Goal: Task Accomplishment & Management: Understand process/instructions

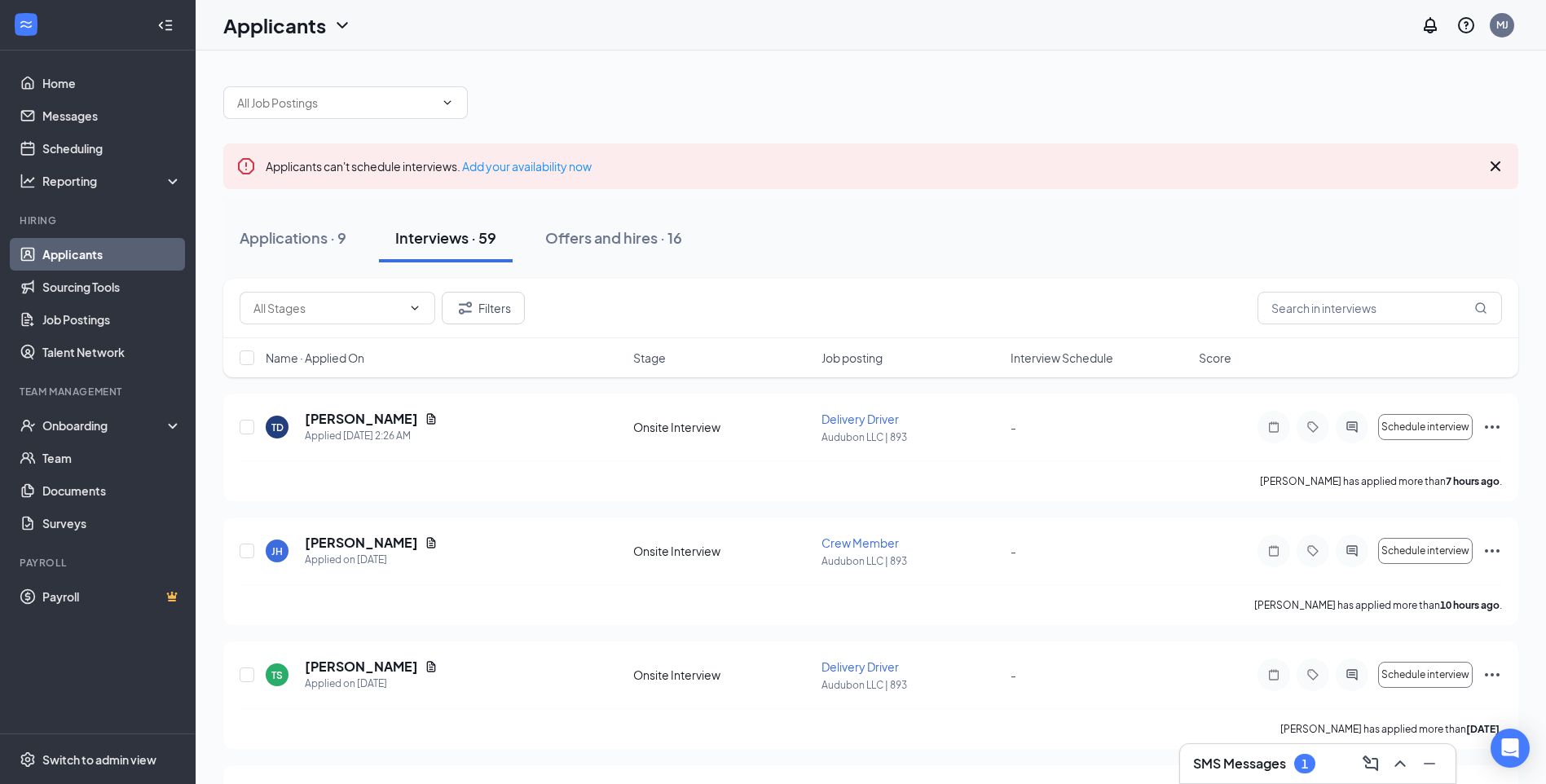
click at [1300, 757] on div "1" at bounding box center [1305, 763] width 21 height 20
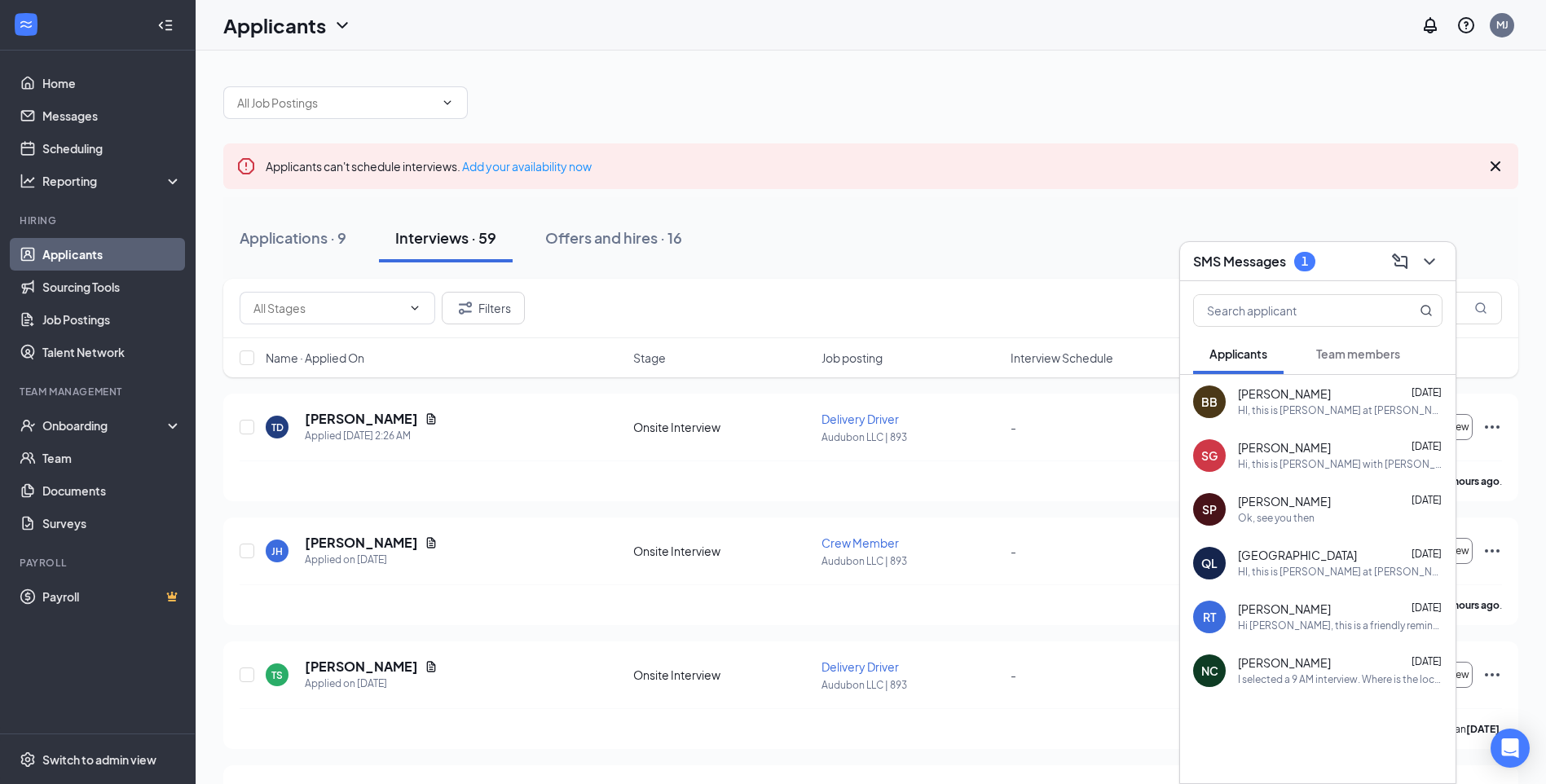
click at [1332, 352] on span "Team members" at bounding box center [1358, 352] width 84 height 14
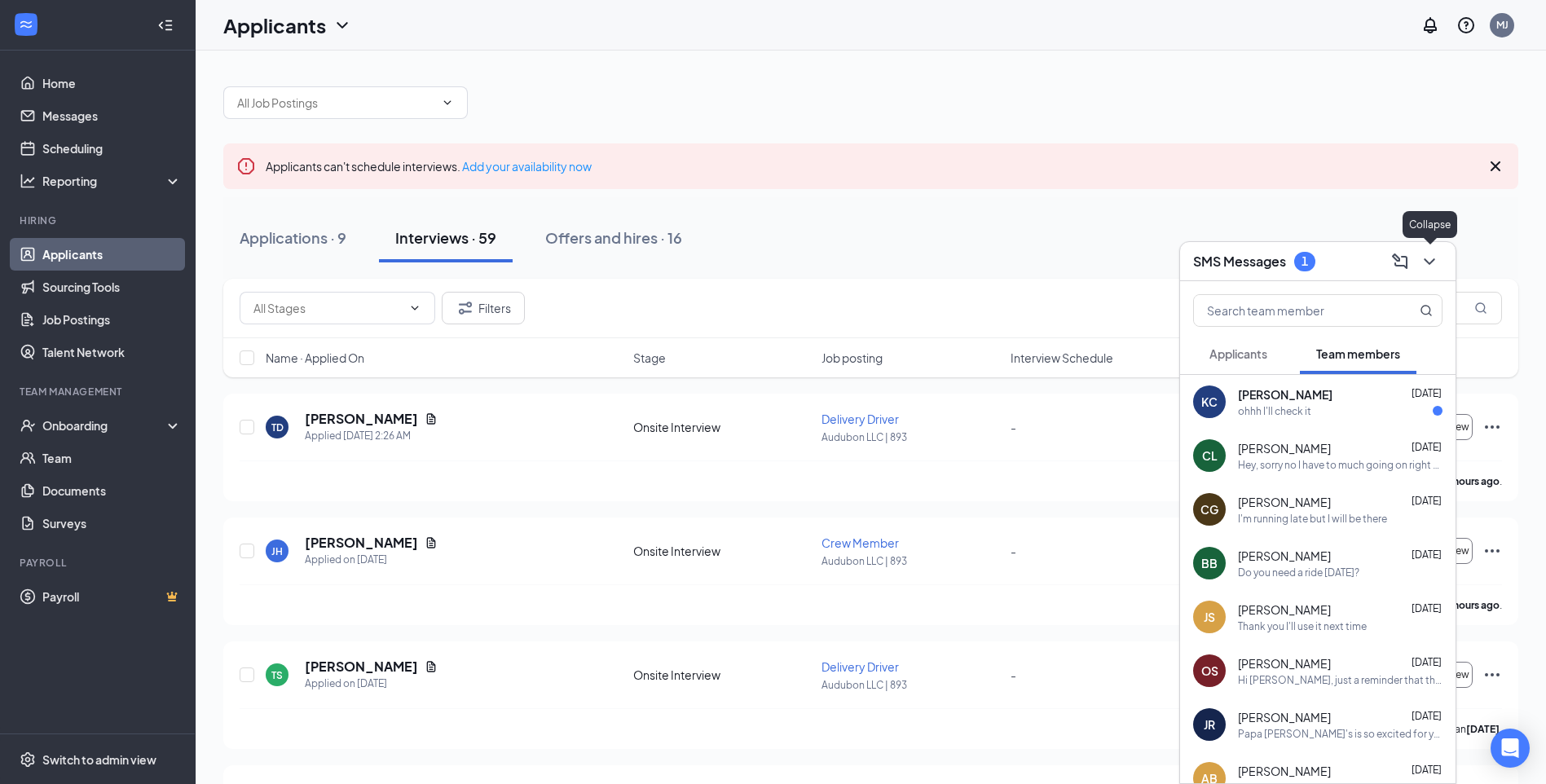
click at [1425, 262] on icon "ChevronDown" at bounding box center [1430, 261] width 20 height 20
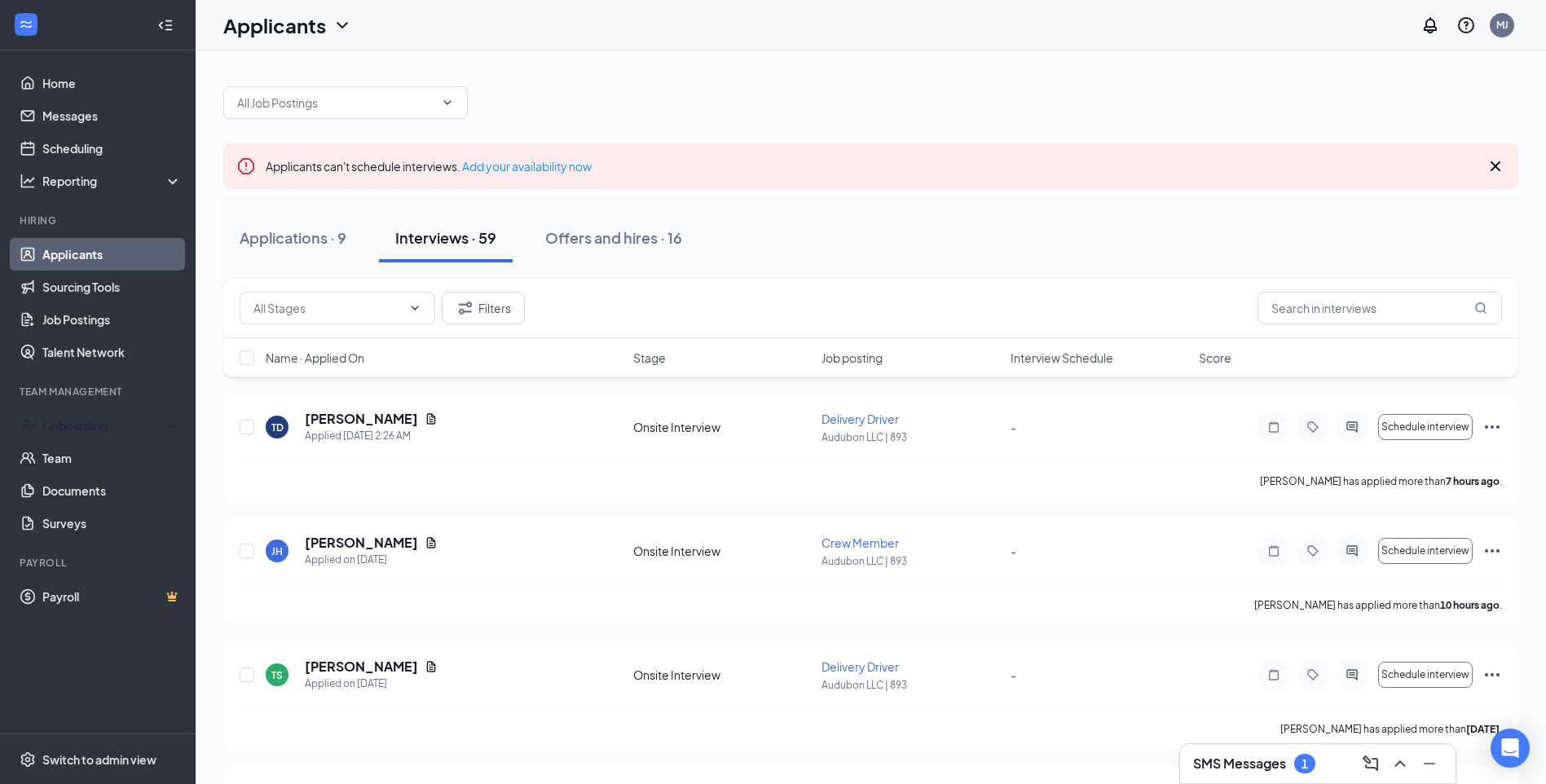
click at [81, 430] on div "Onboarding" at bounding box center [105, 425] width 126 height 16
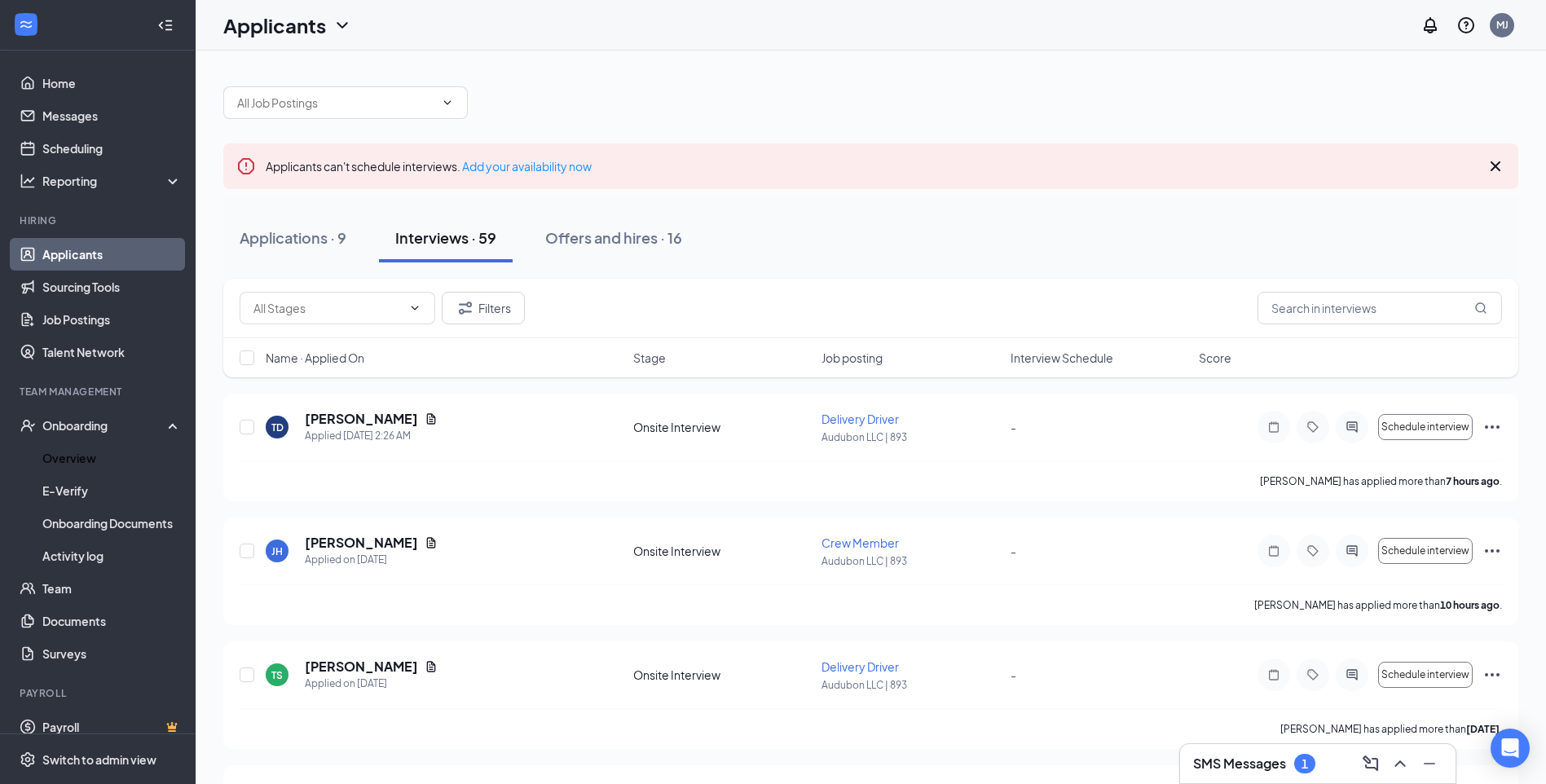
click at [73, 453] on link "Overview" at bounding box center [112, 458] width 139 height 32
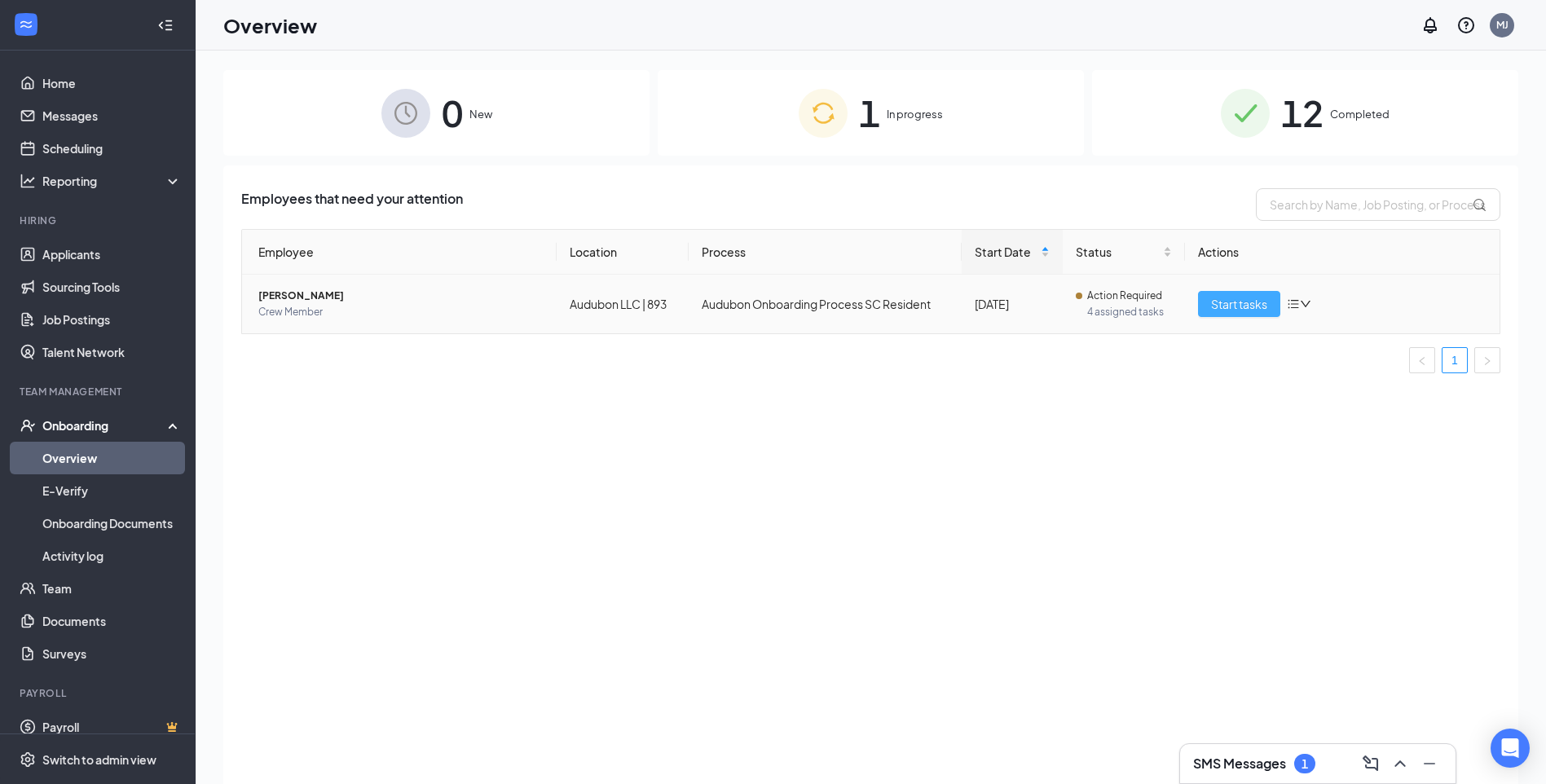
click at [1232, 298] on span "Start tasks" at bounding box center [1239, 304] width 56 height 18
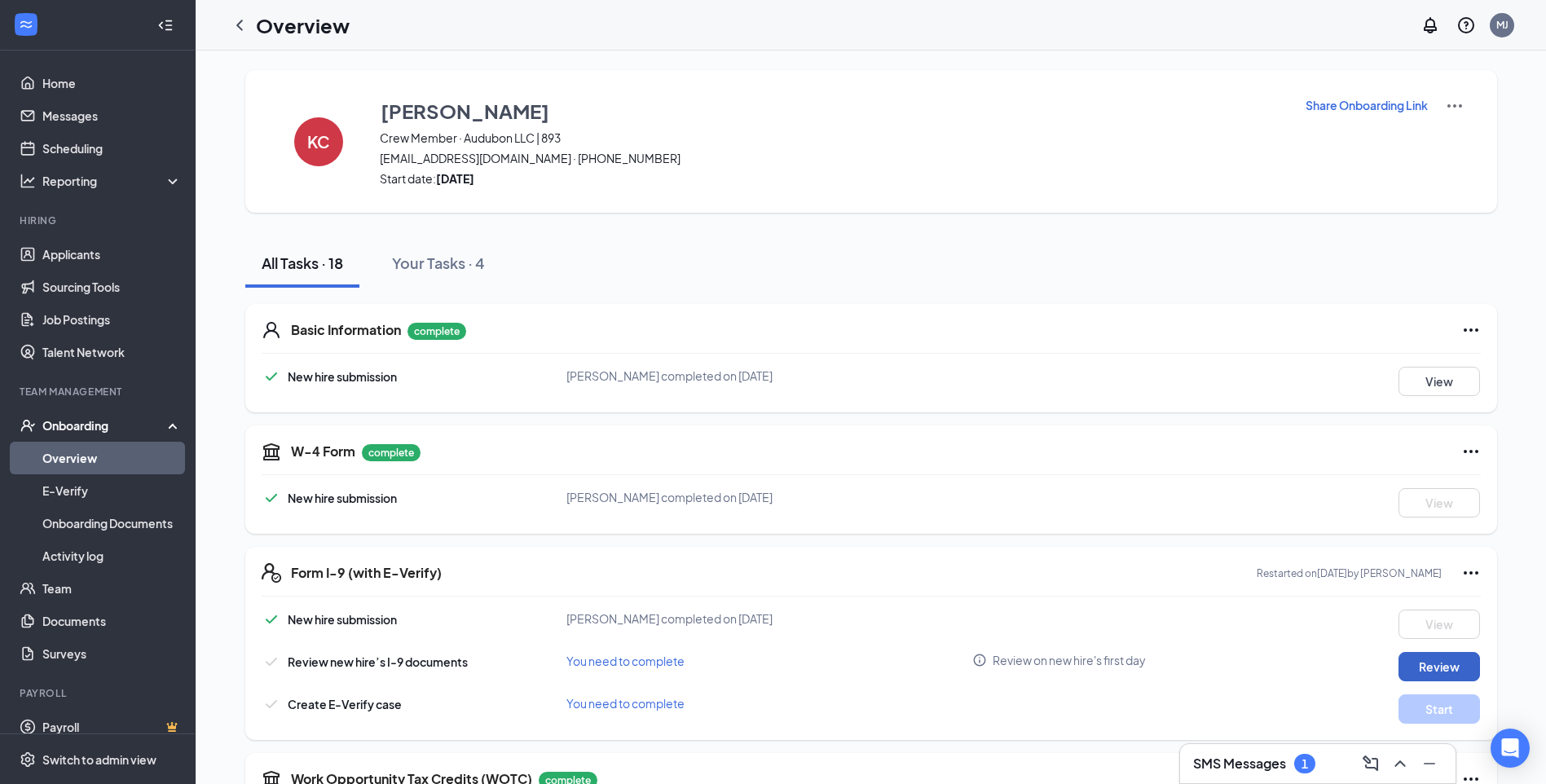
click at [1426, 673] on button "Review" at bounding box center [1440, 666] width 82 height 30
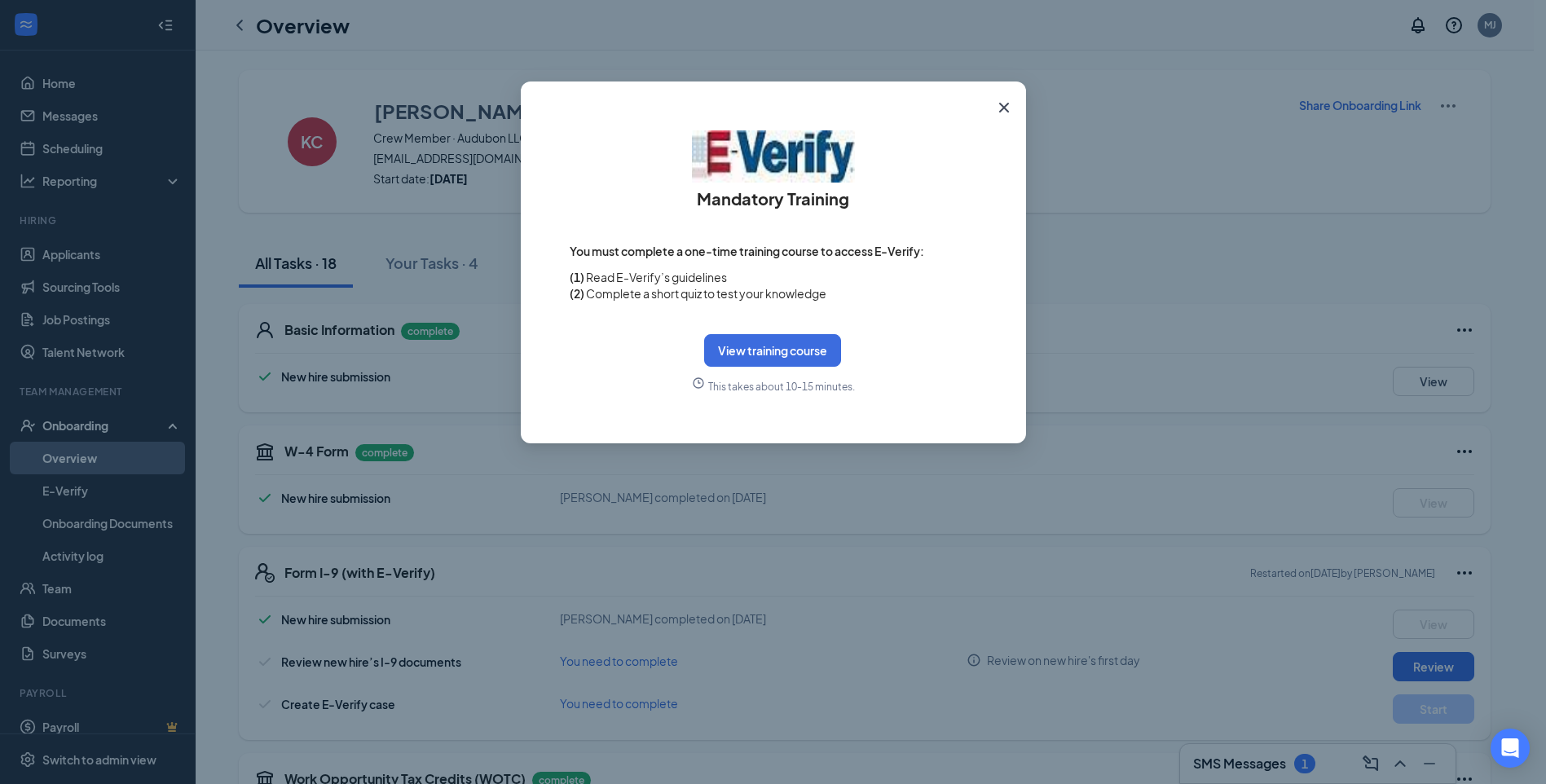
click at [994, 104] on icon "Cross" at bounding box center [1004, 108] width 20 height 20
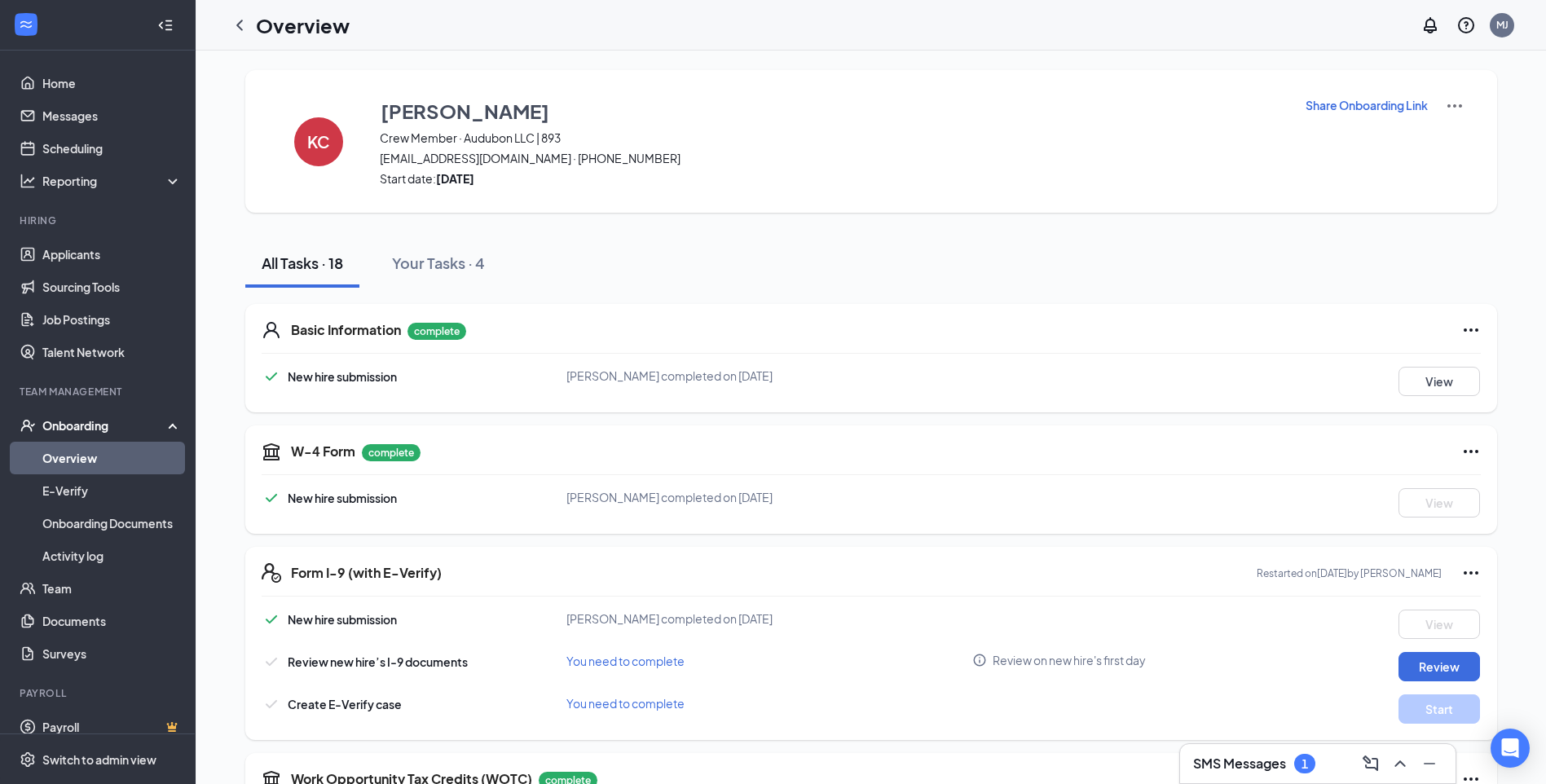
click at [1464, 572] on icon "Ellipses" at bounding box center [1471, 573] width 14 height 3
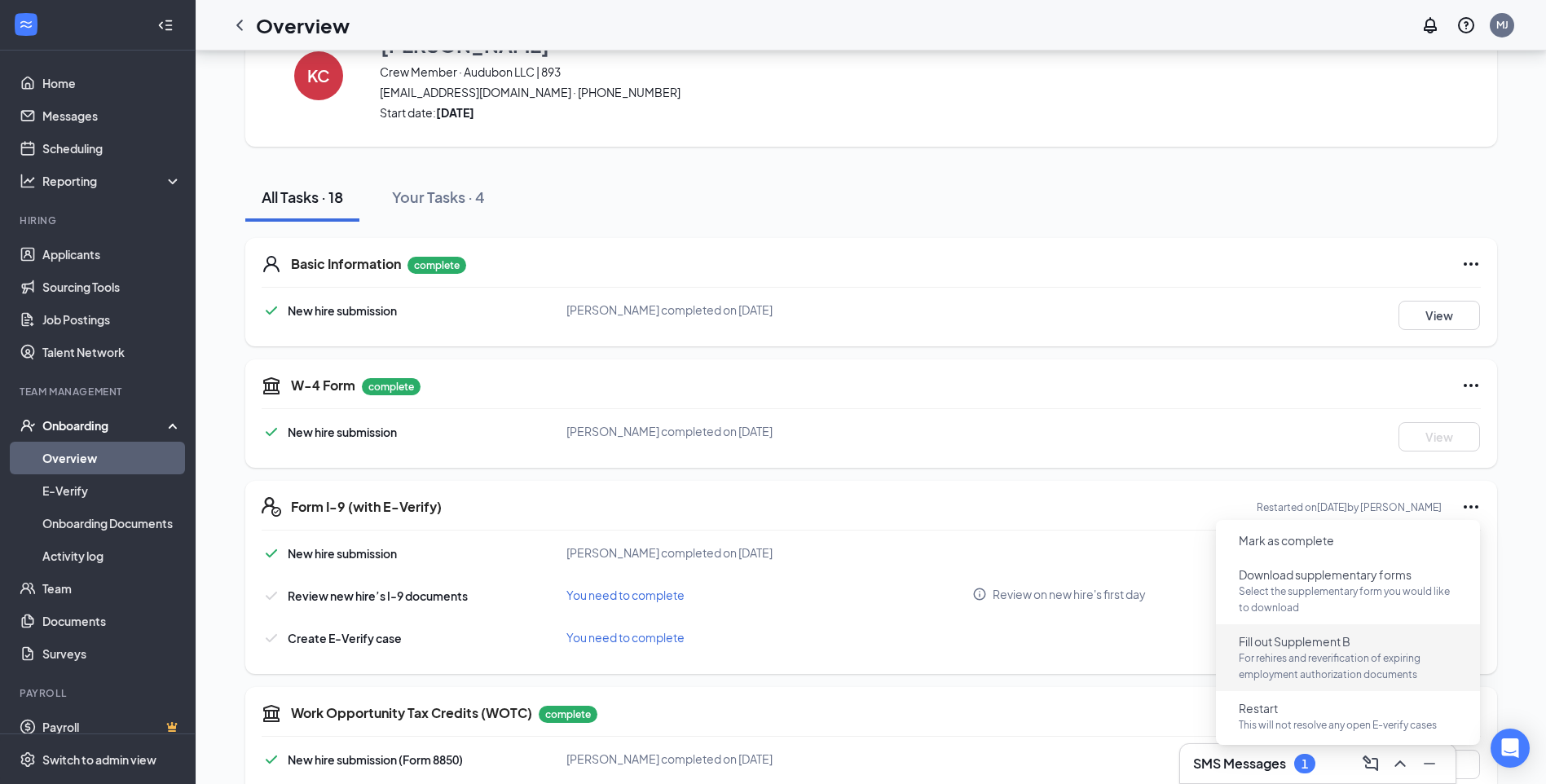
scroll to position [163, 0]
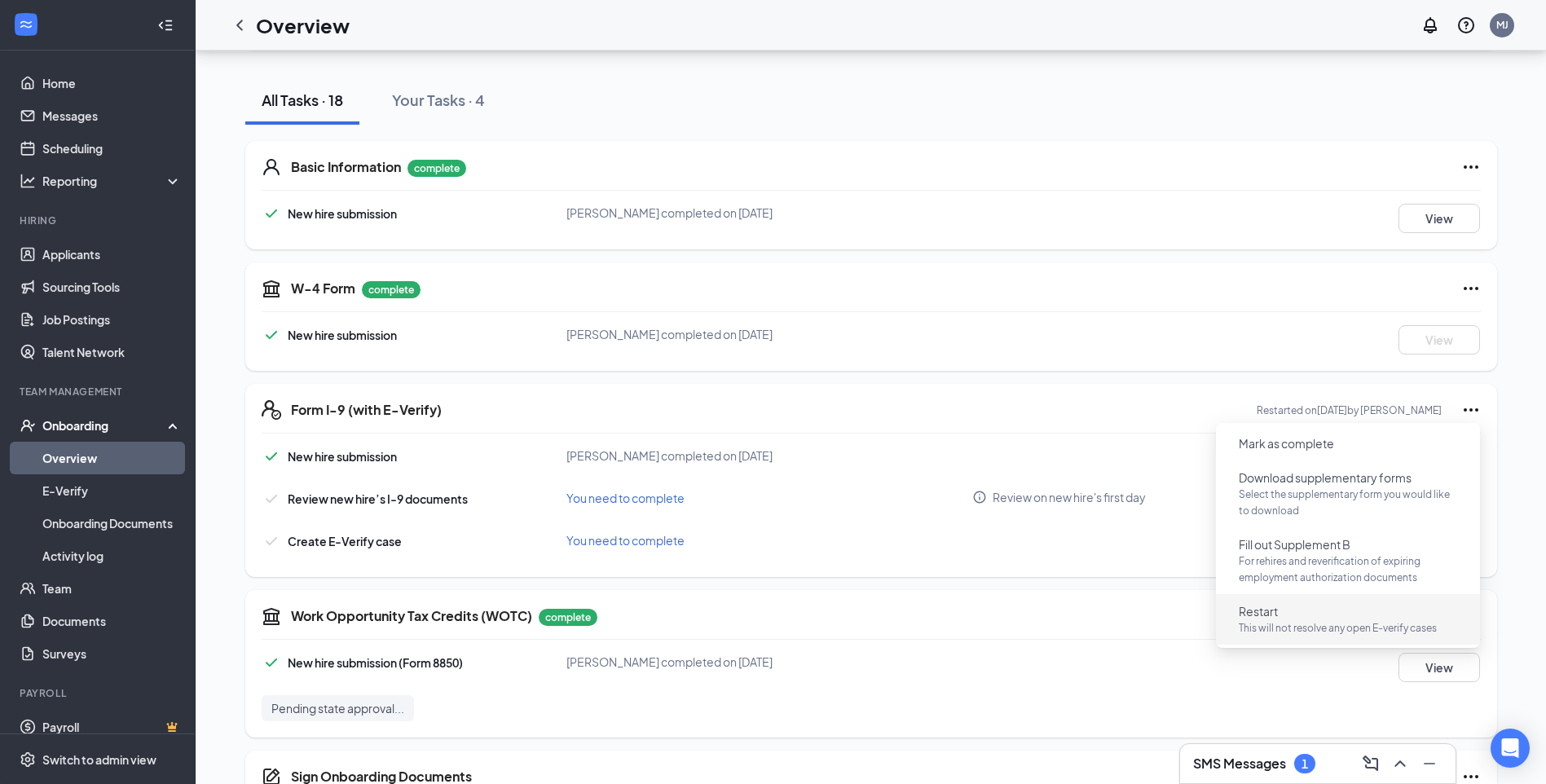
click at [1349, 630] on p "This will not resolve any open E-verify cases" at bounding box center [1348, 628] width 218 height 16
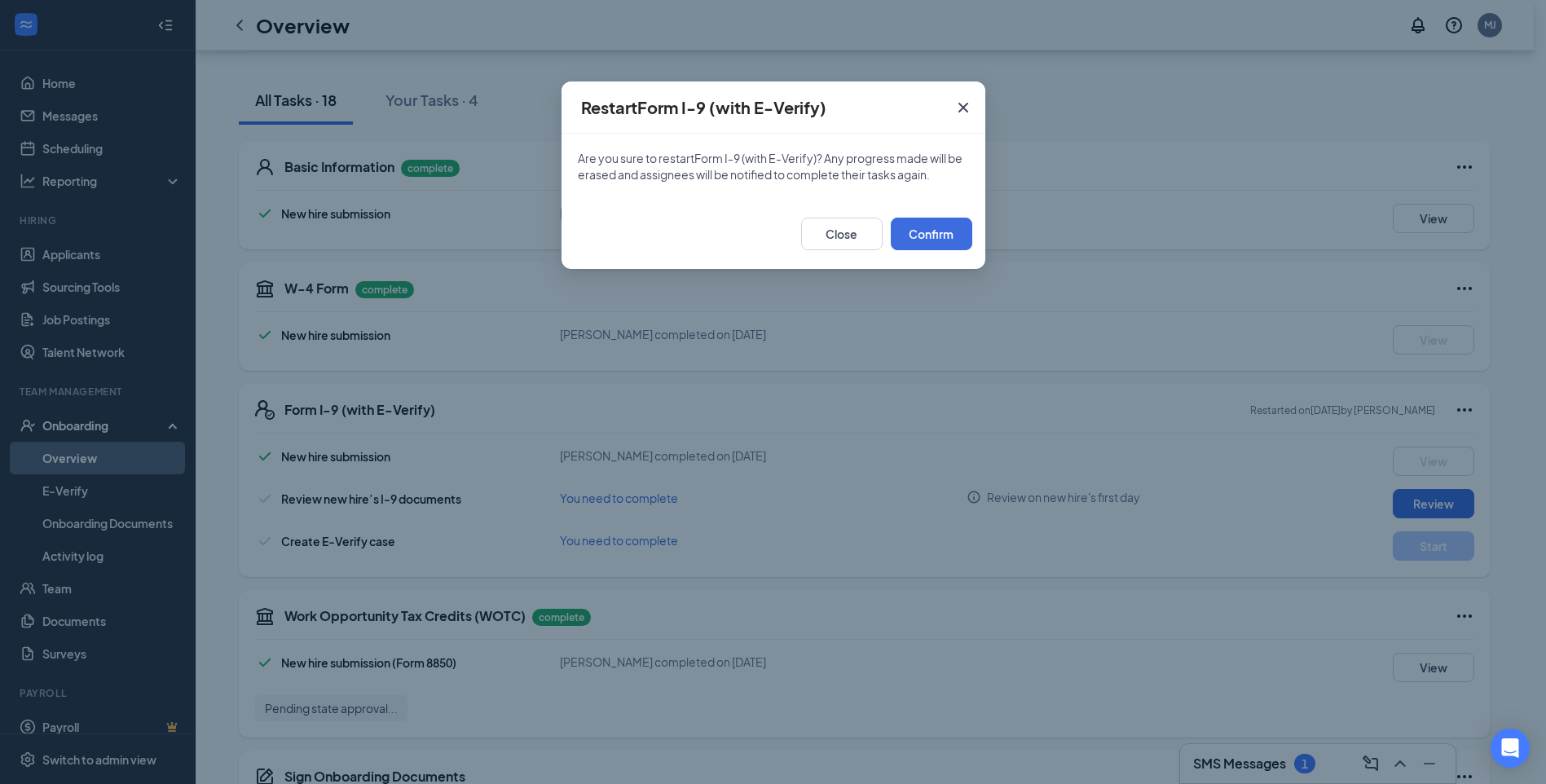
click at [963, 105] on icon "Cross" at bounding box center [964, 108] width 20 height 20
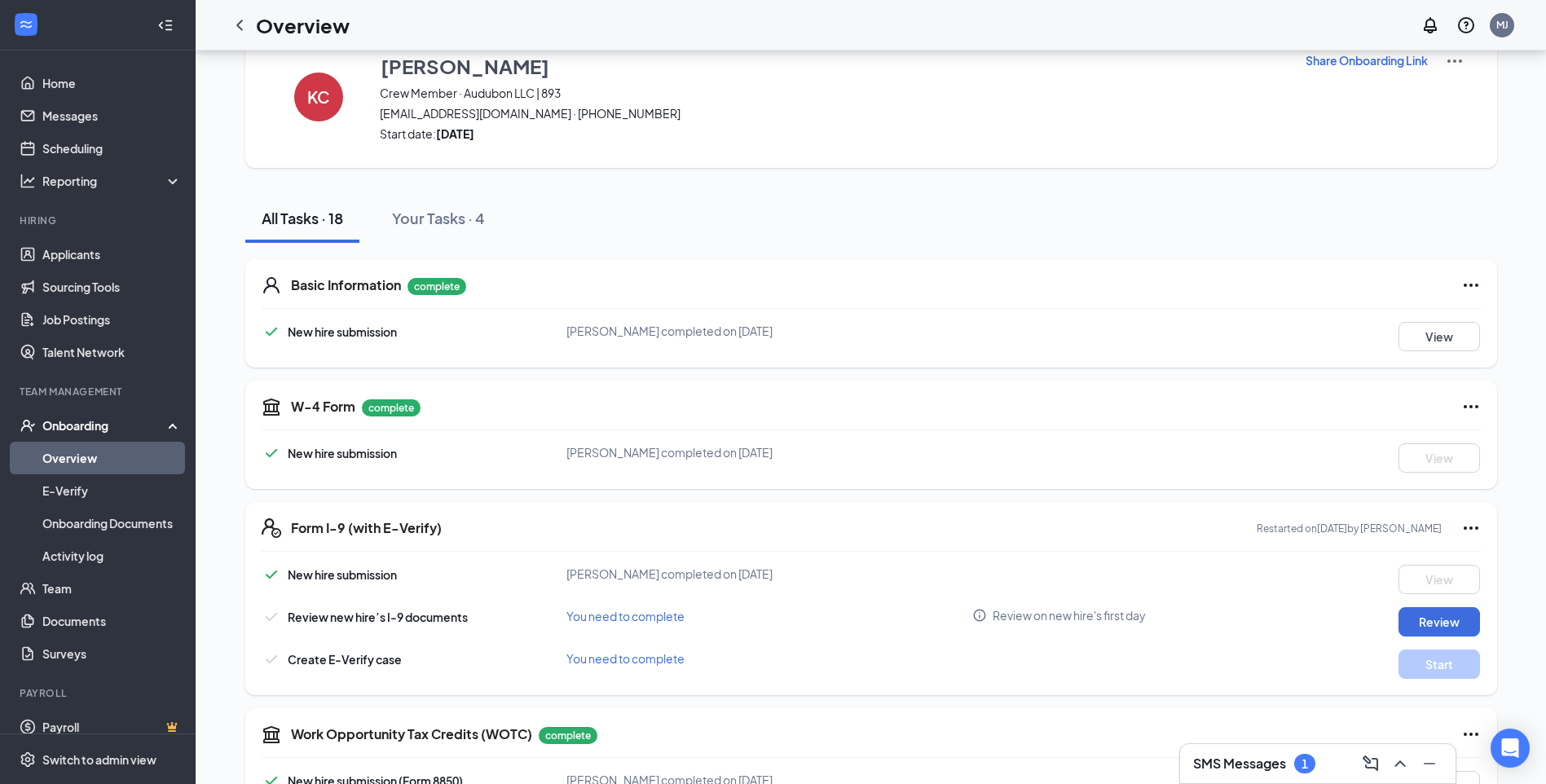
scroll to position [82, 0]
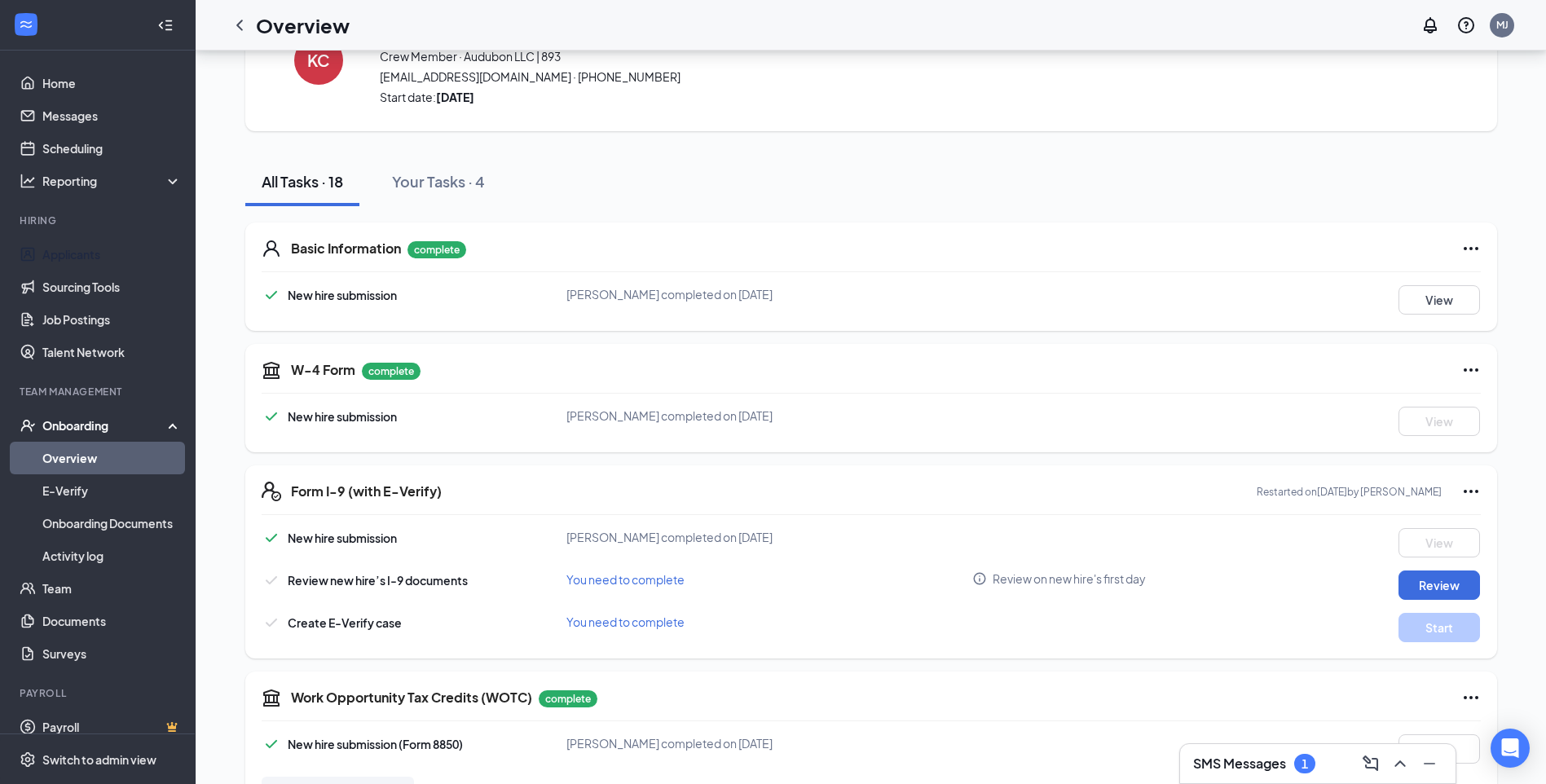
click at [75, 256] on link "Applicants" at bounding box center [112, 254] width 139 height 32
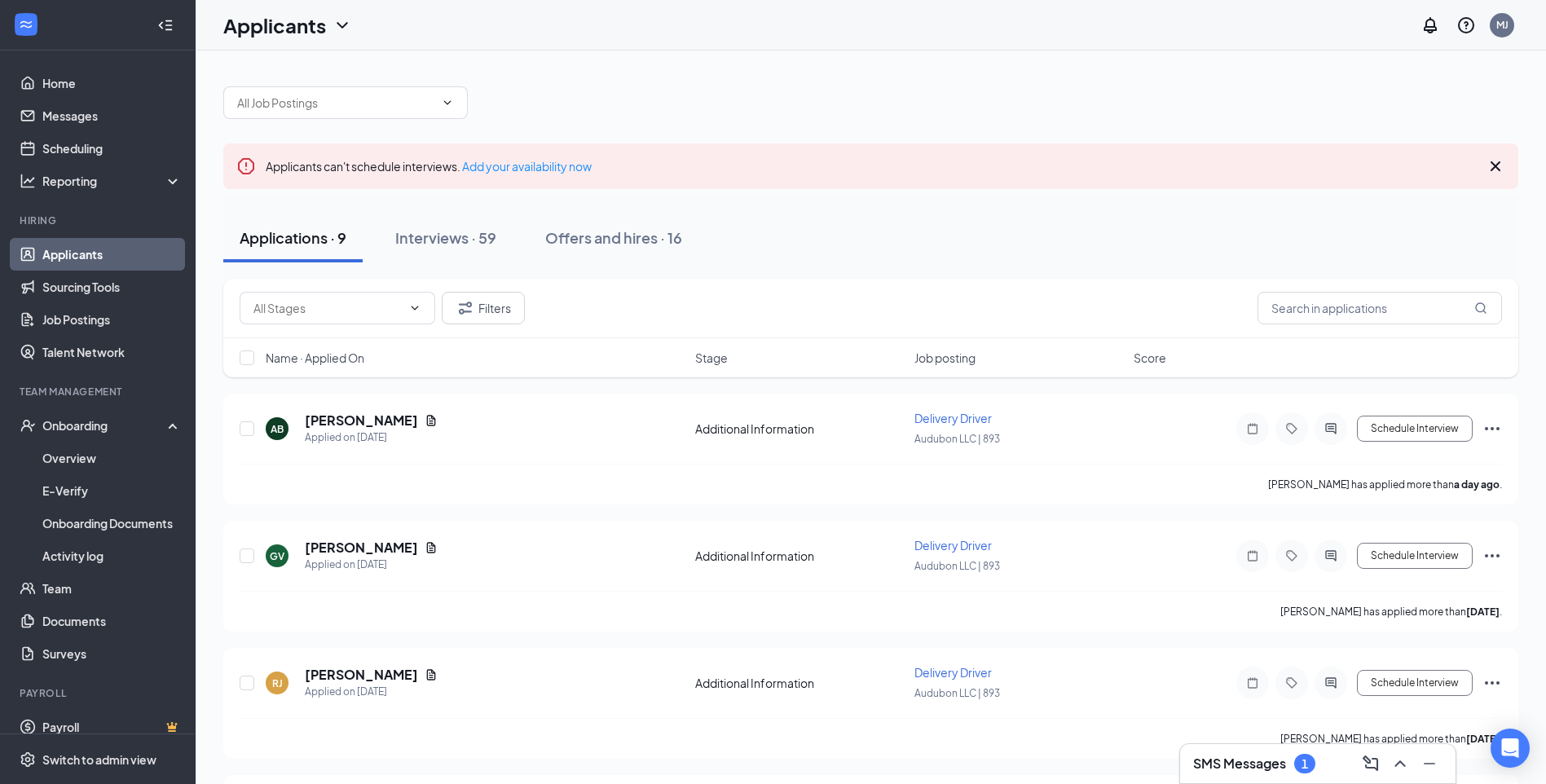
click at [455, 239] on div "Interviews · 59" at bounding box center [446, 237] width 101 height 20
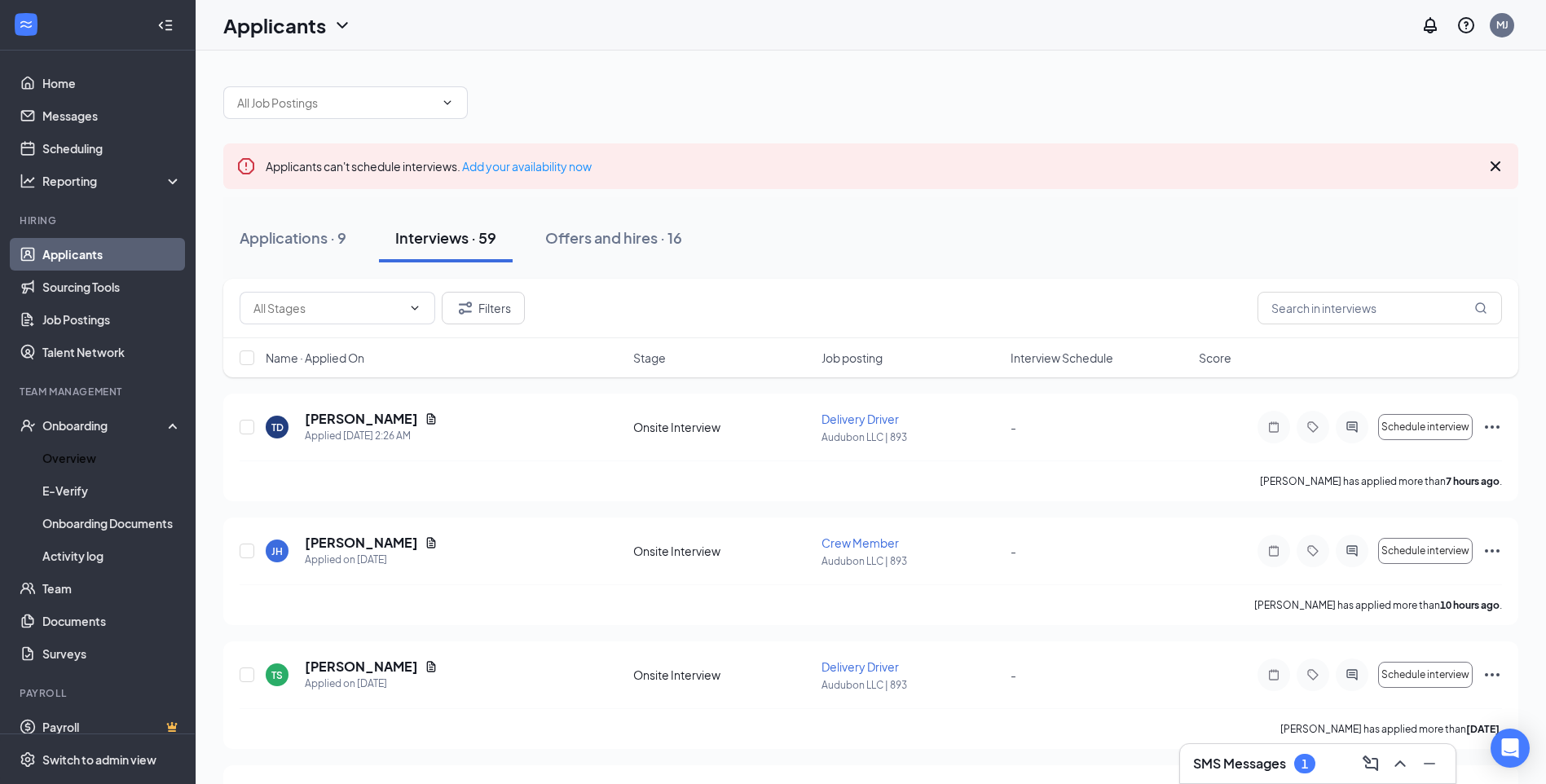
click at [69, 457] on link "Overview" at bounding box center [112, 458] width 139 height 32
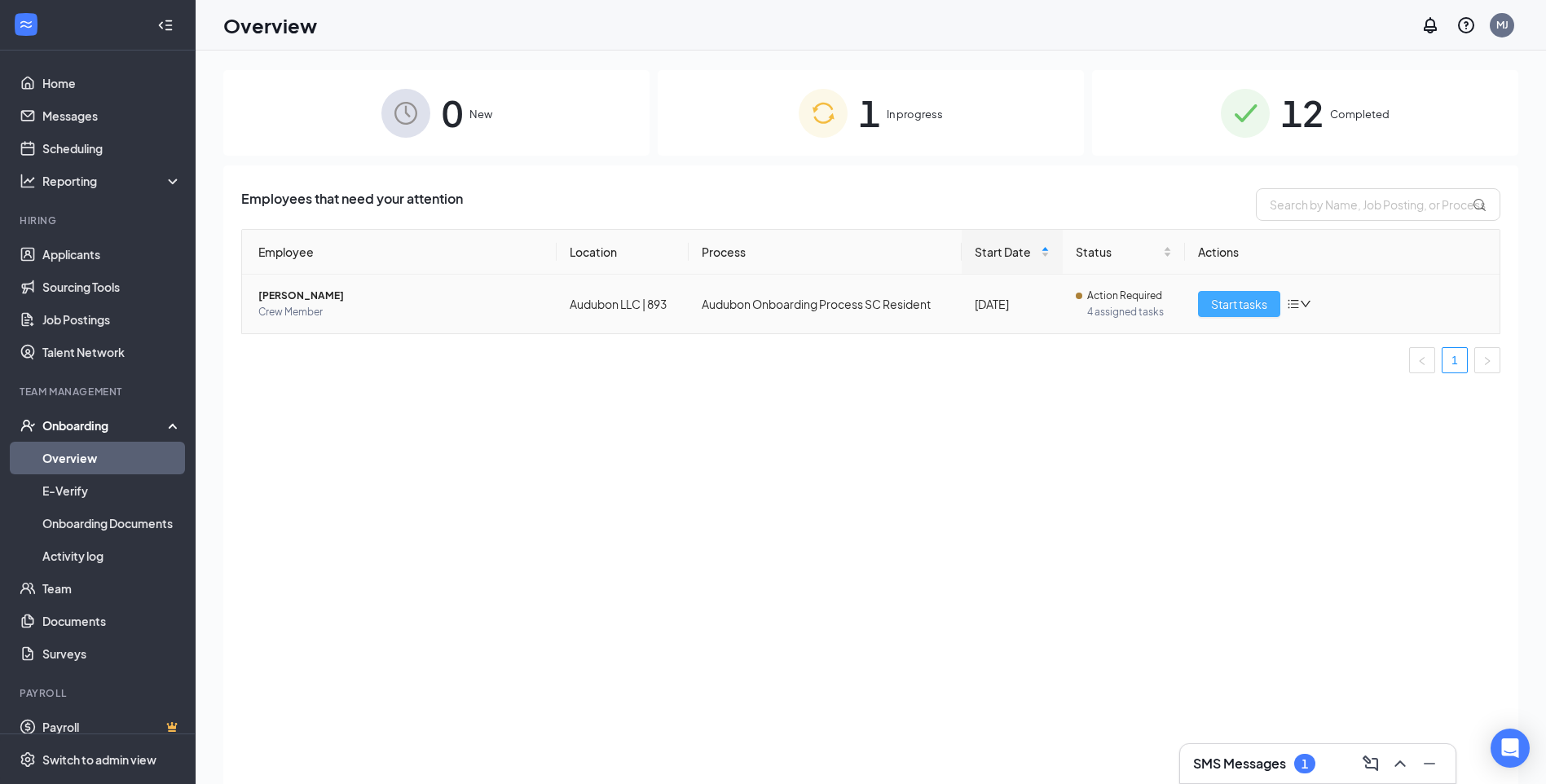
click at [1240, 307] on span "Start tasks" at bounding box center [1239, 304] width 56 height 18
